Goal: Browse casually

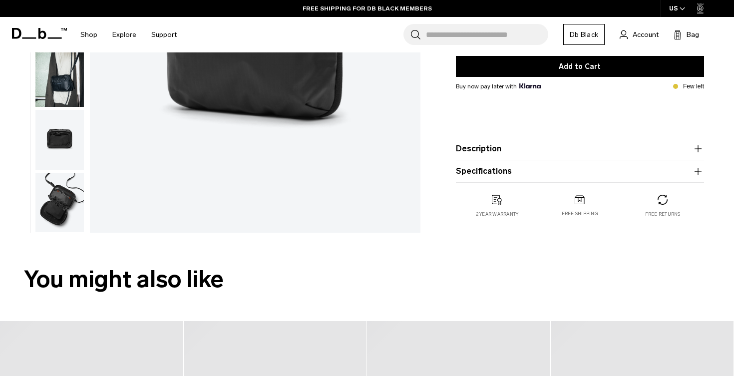
scroll to position [119, 0]
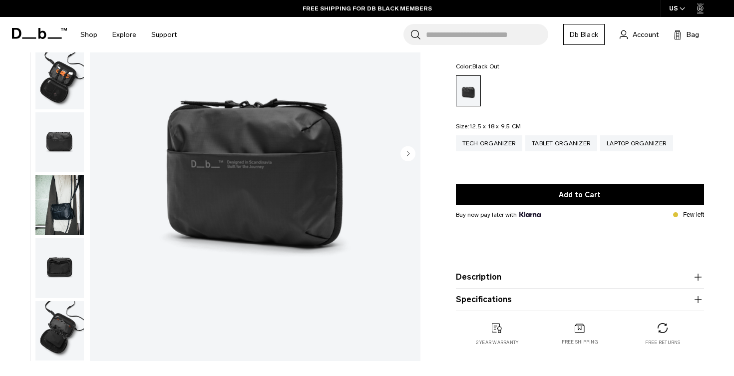
click at [406, 158] on circle "Next slide" at bounding box center [407, 153] width 15 height 15
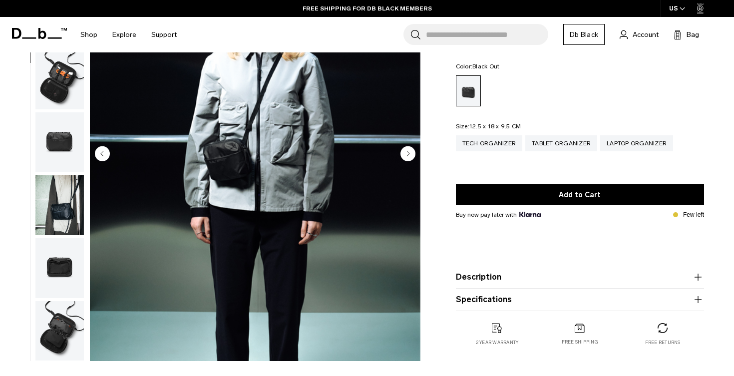
scroll to position [30, 0]
click at [406, 158] on circle "Next slide" at bounding box center [407, 153] width 15 height 15
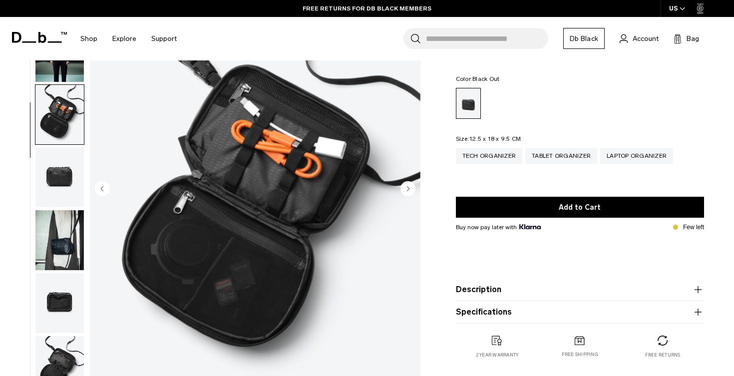
scroll to position [83, 0]
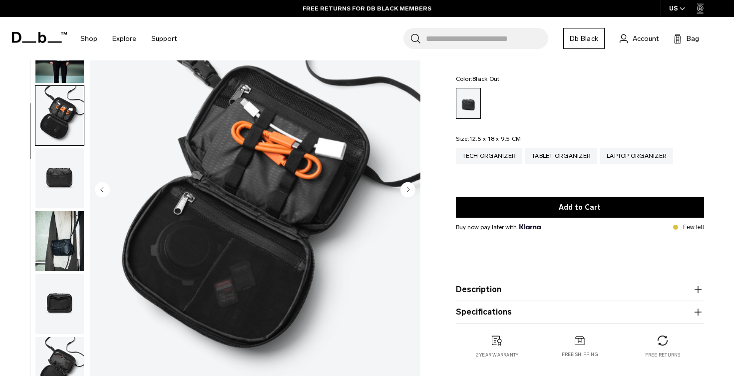
click at [407, 191] on icon "Next slide" at bounding box center [408, 189] width 2 height 4
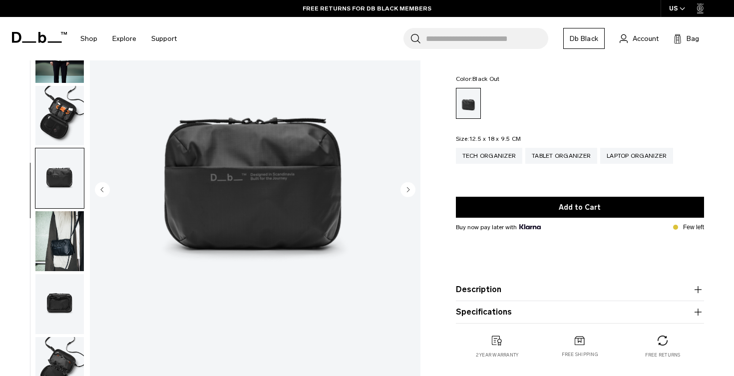
click at [407, 191] on icon "Next slide" at bounding box center [408, 189] width 2 height 4
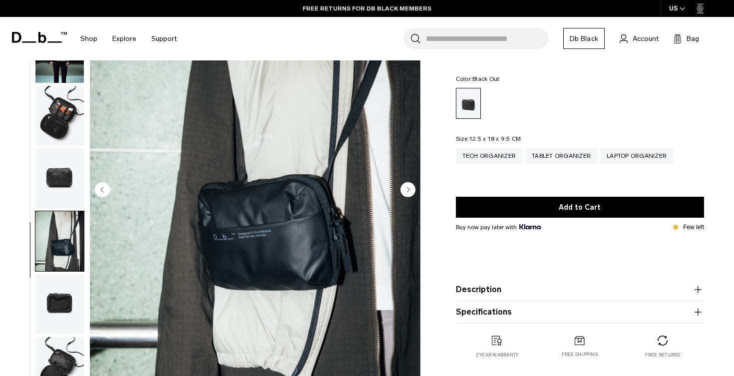
click at [407, 191] on icon "Next slide" at bounding box center [408, 189] width 2 height 4
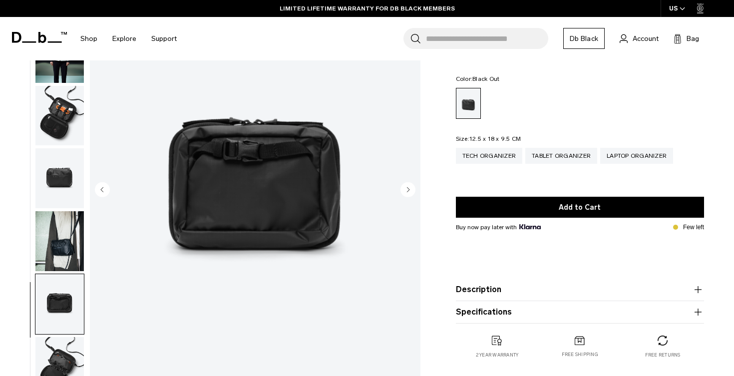
click at [407, 191] on icon "Next slide" at bounding box center [408, 189] width 2 height 4
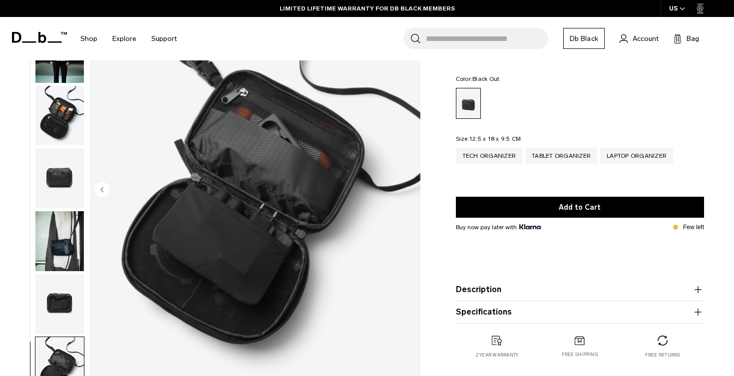
click at [407, 191] on img "7 / 7" at bounding box center [255, 190] width 331 height 413
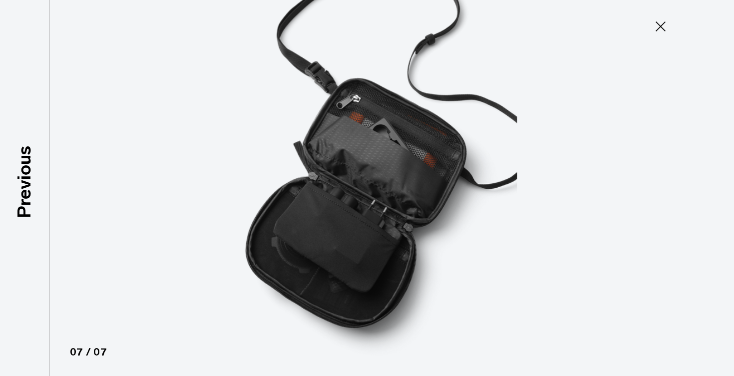
click at [657, 31] on icon at bounding box center [661, 26] width 10 height 10
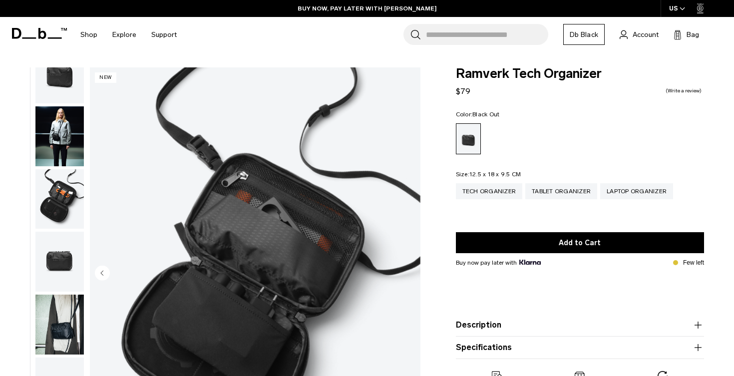
scroll to position [0, 0]
